Goal: Task Accomplishment & Management: Use online tool/utility

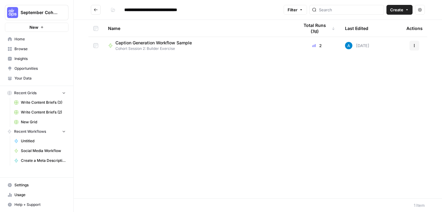
click at [194, 44] on div "Caption Generation Workflow Sample" at bounding box center [155, 43] width 81 height 6
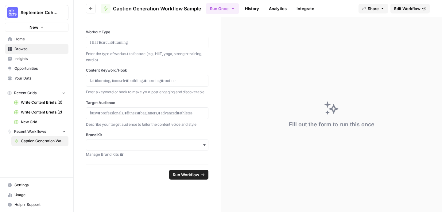
click at [140, 47] on div at bounding box center [147, 43] width 122 height 12
click at [138, 40] on p at bounding box center [147, 43] width 114 height 6
drag, startPoint x: 106, startPoint y: 40, endPoint x: 106, endPoint y: 45, distance: 4.6
click at [106, 40] on p at bounding box center [147, 43] width 114 height 6
click at [114, 81] on p at bounding box center [147, 81] width 114 height 6
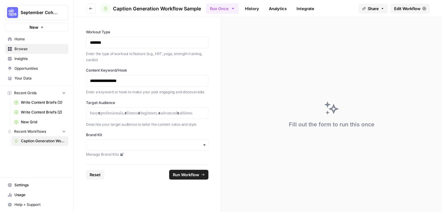
click at [121, 110] on div at bounding box center [147, 114] width 122 height 12
click at [110, 149] on div "button" at bounding box center [147, 145] width 122 height 11
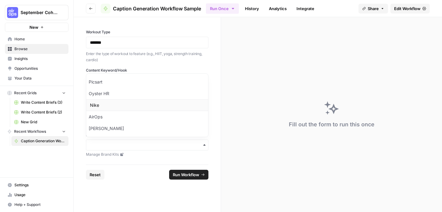
click at [98, 104] on div "Nike" at bounding box center [147, 106] width 122 height 12
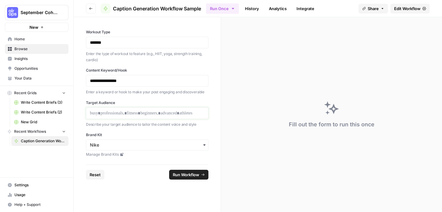
click at [104, 112] on p at bounding box center [147, 113] width 114 height 6
click at [195, 174] on span "Run Workflow" at bounding box center [186, 175] width 26 height 6
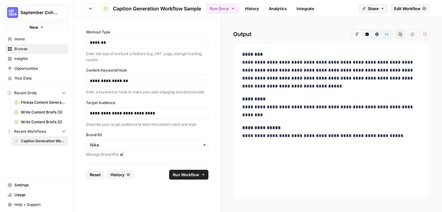
click at [39, 122] on span "Write Content Briefs (2)" at bounding box center [43, 123] width 45 height 6
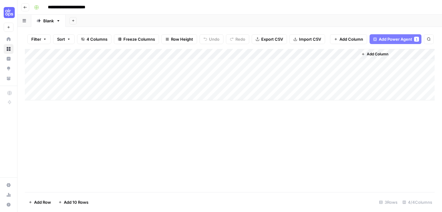
click at [69, 64] on div "Add Column" at bounding box center [229, 75] width 409 height 52
click at [262, 42] on button "Export CSV" at bounding box center [268, 39] width 35 height 10
